Goal: Find specific page/section: Find specific page/section

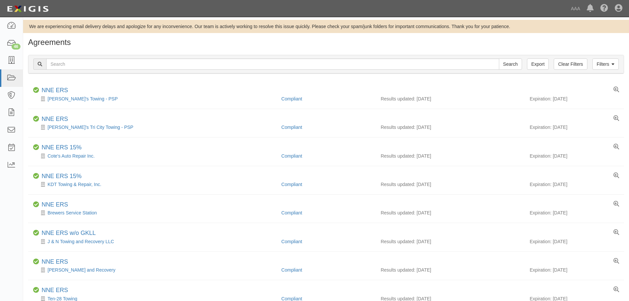
click at [270, 43] on h1 "Agreements" at bounding box center [326, 42] width 596 height 9
click at [145, 53] on div "Filters Clear Filters Export Search Filters Compliance Status Compliant Non-Com…" at bounding box center [326, 65] width 606 height 30
click at [143, 47] on div "Agreements" at bounding box center [326, 44] width 606 height 12
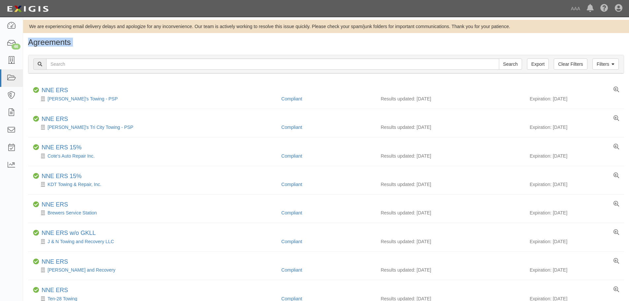
click at [143, 47] on div "Agreements" at bounding box center [326, 44] width 606 height 12
click at [97, 44] on h1 "Agreements" at bounding box center [326, 42] width 596 height 9
click at [71, 43] on h1 "Agreements" at bounding box center [326, 42] width 596 height 9
